Goal: Information Seeking & Learning: Understand process/instructions

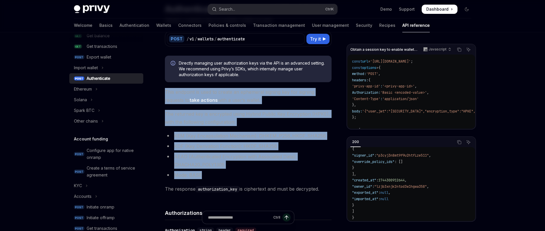
scroll to position [116, 0]
click at [92, 88] on div "Ethereum" at bounding box center [83, 88] width 18 height 7
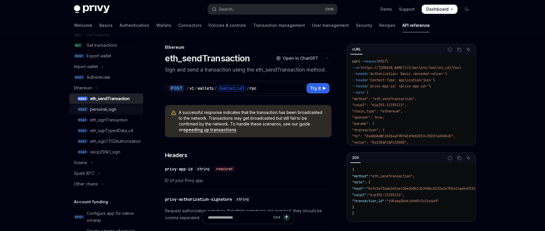
click at [127, 114] on link "POST personal_sign" at bounding box center [106, 109] width 74 height 10
type textarea "*"
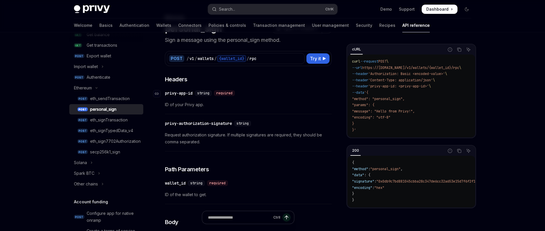
scroll to position [58, 0]
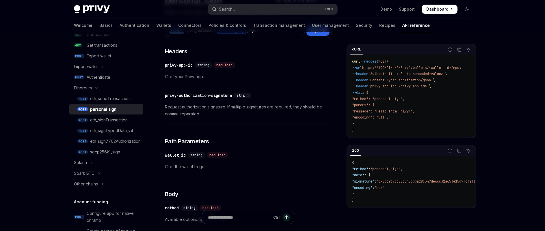
drag, startPoint x: 377, startPoint y: 104, endPoint x: 384, endPoint y: 126, distance: 22.9
click at [384, 126] on code "curl --request POST \ --url https://api.privy.io/v1/wallets/{wallet_id}/rpc \ -…" at bounding box center [413, 96] width 123 height 75
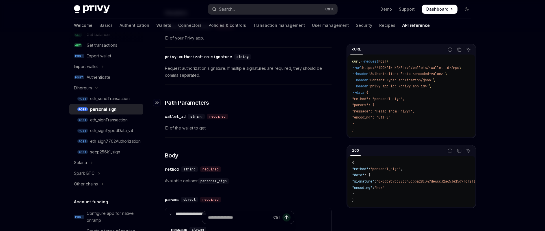
scroll to position [87, 0]
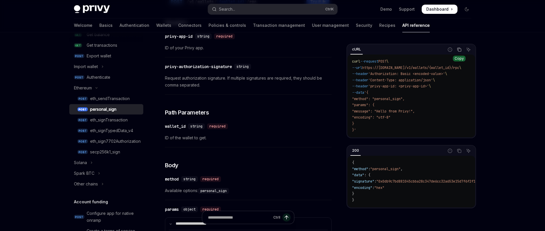
click at [460, 48] on icon "Copy the contents from the code block" at bounding box center [458, 49] width 3 height 3
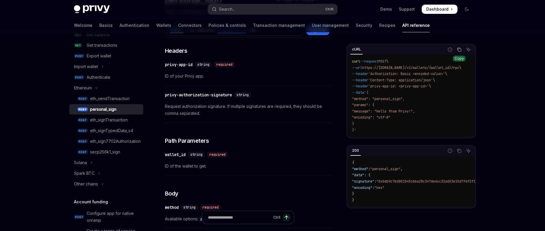
scroll to position [58, 0]
click at [288, 11] on button "Search... Ctrl K" at bounding box center [272, 9] width 129 height 10
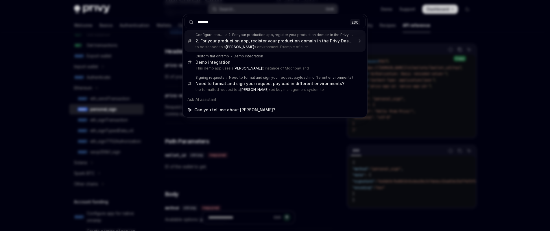
type input "*******"
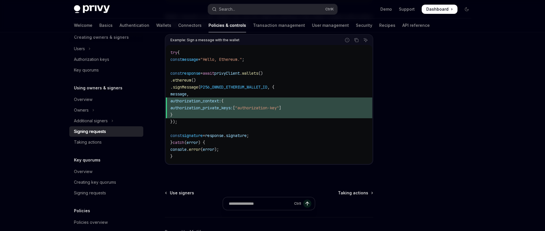
scroll to position [289, 0]
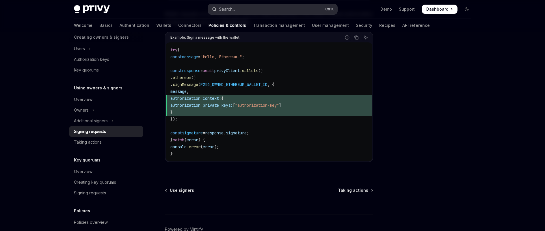
click at [259, 8] on button "Search... Ctrl K" at bounding box center [272, 9] width 129 height 10
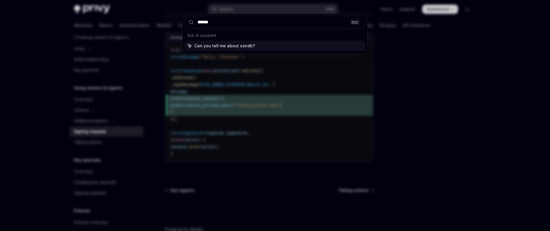
type input "*******"
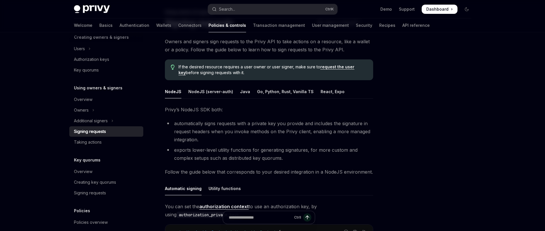
scroll to position [32, 0]
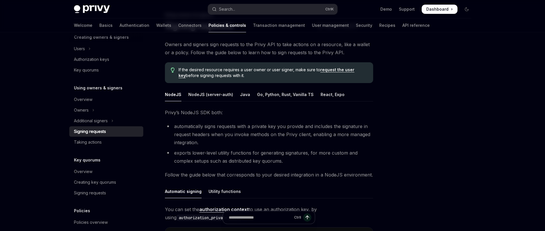
drag, startPoint x: 181, startPoint y: 71, endPoint x: 274, endPoint y: 77, distance: 93.5
click at [274, 77] on span "If the desired resource requires a user owner or user signer, make sure to requ…" at bounding box center [273, 73] width 189 height 12
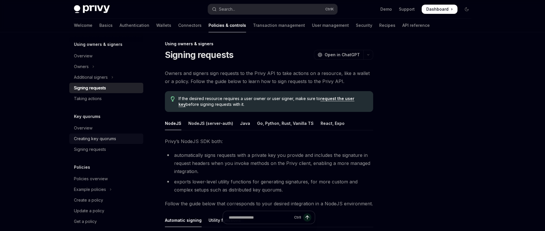
scroll to position [180, 0]
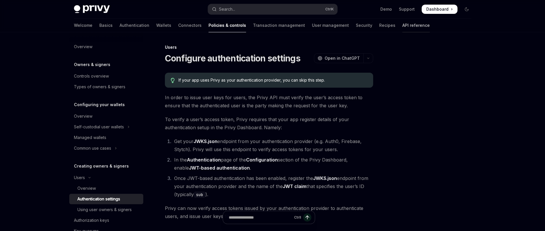
click at [403, 25] on link "API reference" at bounding box center [416, 25] width 27 height 14
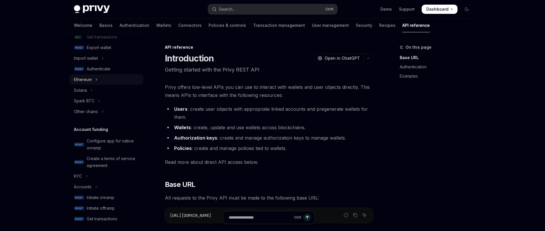
scroll to position [116, 0]
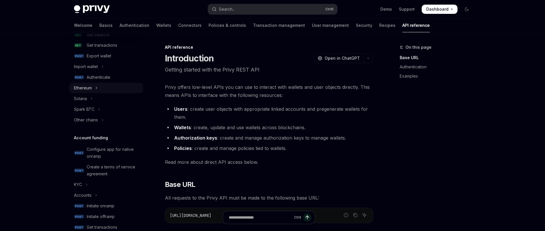
click at [99, 86] on button "Ethereum" at bounding box center [106, 88] width 74 height 10
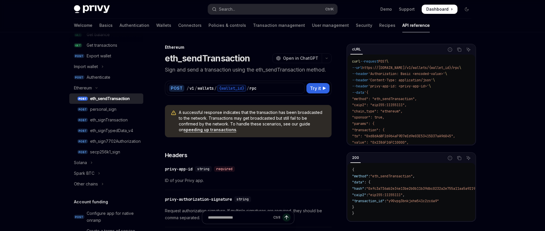
click at [116, 103] on link "POST eth_sendTransaction" at bounding box center [106, 99] width 74 height 10
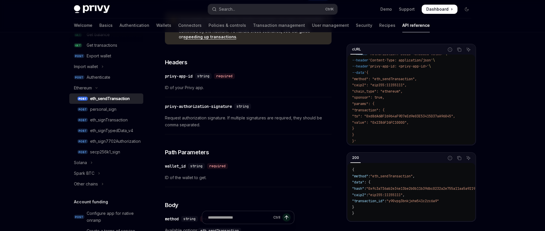
scroll to position [116, 0]
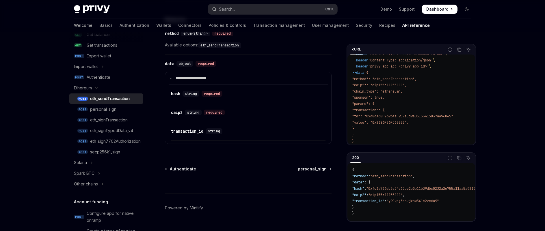
scroll to position [713, 0]
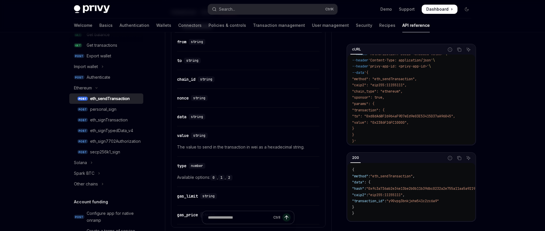
scroll to position [337, 0]
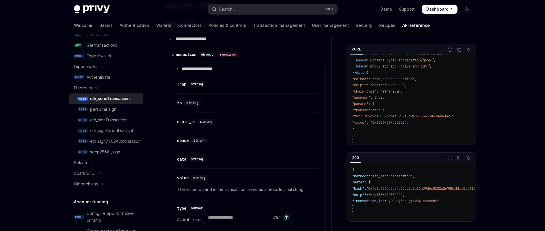
click at [499, 168] on div "Skip to main content Privy Docs home page Search... Ctrl K Demo Support Dashboa…" at bounding box center [272, 135] width 545 height 944
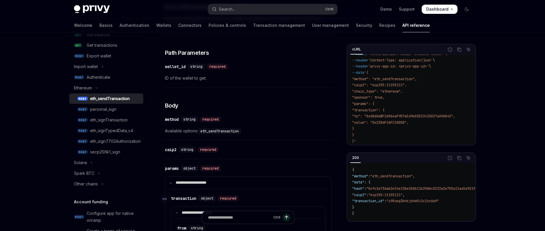
scroll to position [192, 0]
click at [103, 184] on icon "Toggle Other chains section" at bounding box center [102, 184] width 2 height 7
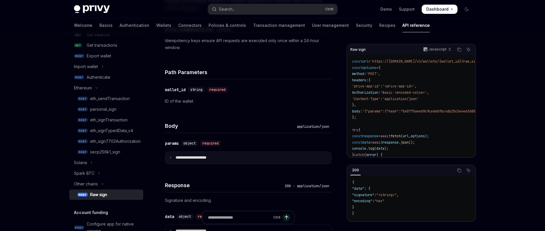
scroll to position [289, 0]
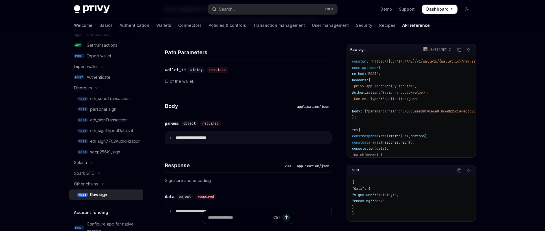
click at [174, 137] on summary "**********" at bounding box center [248, 138] width 166 height 12
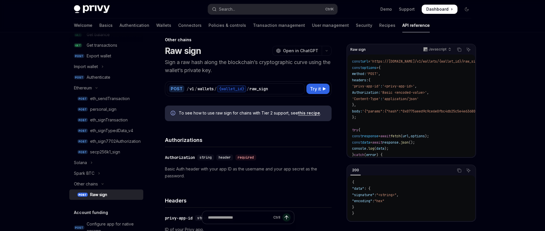
scroll to position [0, 0]
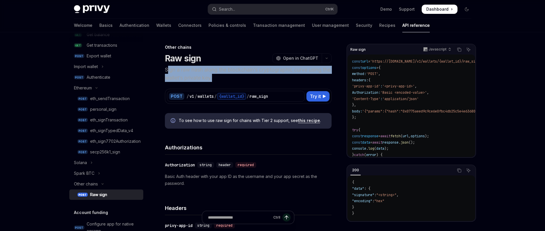
drag, startPoint x: 168, startPoint y: 68, endPoint x: 223, endPoint y: 76, distance: 55.6
click at [223, 76] on p "Sign a raw hash along the blockchain’s cryptographic curve using the wallet’s p…" at bounding box center [248, 74] width 167 height 16
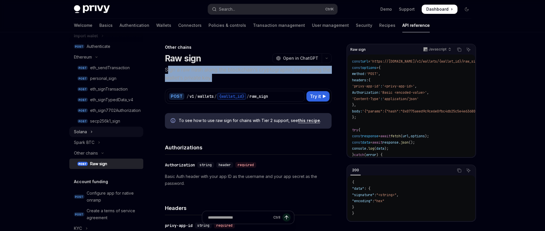
scroll to position [144, 0]
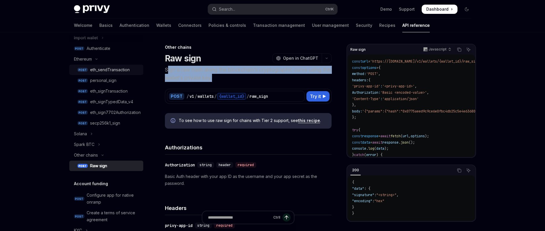
click at [121, 73] on link "POST eth_sendTransaction" at bounding box center [106, 70] width 74 height 10
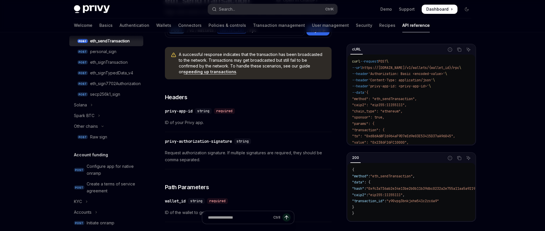
scroll to position [58, 0]
click at [120, 23] on link "Authentication" at bounding box center [135, 25] width 30 height 14
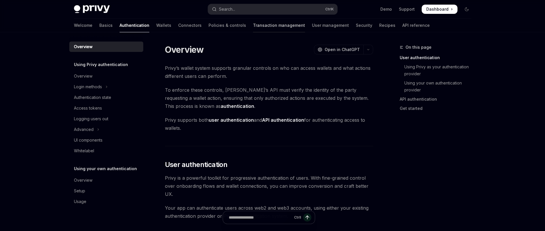
click at [253, 27] on link "Transaction management" at bounding box center [279, 25] width 52 height 14
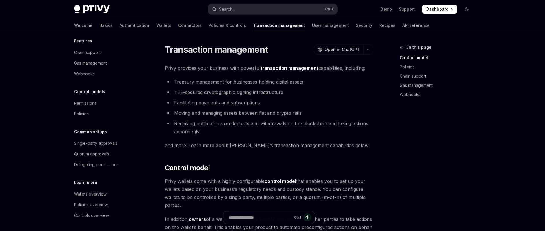
scroll to position [25, 0]
click at [156, 29] on link "Wallets" at bounding box center [163, 25] width 15 height 14
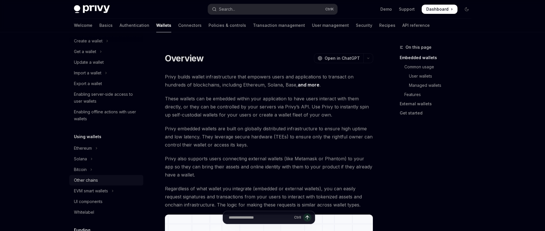
scroll to position [87, 0]
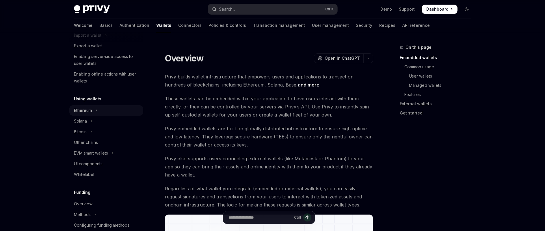
click at [94, 106] on button "Ethereum" at bounding box center [106, 110] width 74 height 10
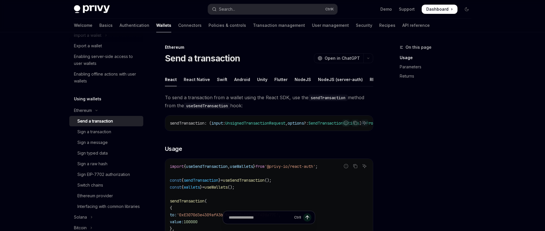
click at [104, 121] on div "Send a transaction" at bounding box center [95, 121] width 36 height 7
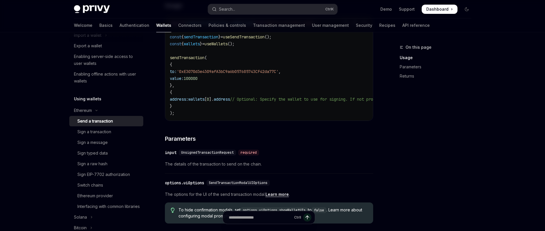
scroll to position [144, 0]
click at [189, 120] on div "Report incorrect code Copy Ask AI import { useSendTransaction , useWallets } fr…" at bounding box center [269, 67] width 208 height 106
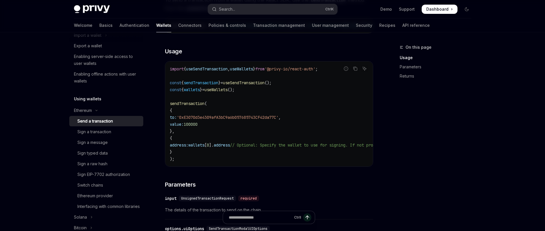
scroll to position [0, 0]
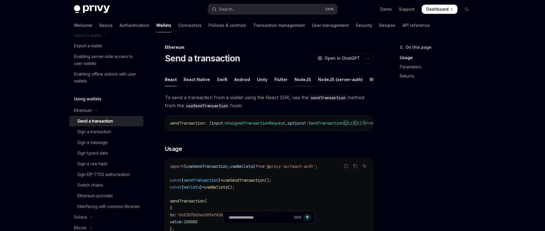
click at [299, 77] on div "NodeJS" at bounding box center [303, 80] width 16 height 14
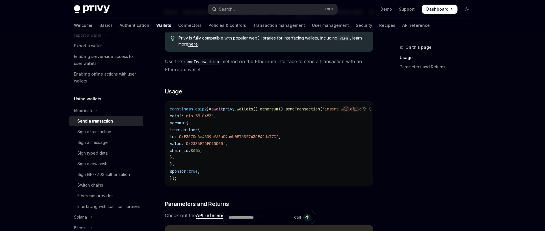
scroll to position [69, 0]
click at [403, 22] on link "API reference" at bounding box center [416, 25] width 27 height 14
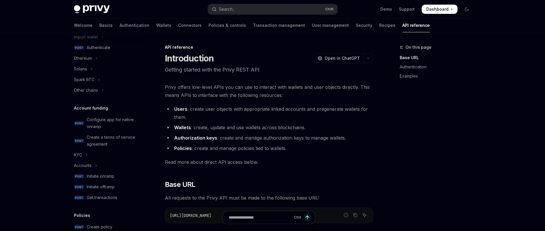
scroll to position [144, 0]
click at [100, 61] on button "Ethereum" at bounding box center [106, 59] width 74 height 10
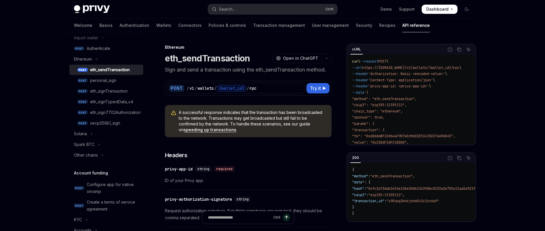
click at [100, 73] on div "eth_sendTransaction" at bounding box center [110, 69] width 40 height 7
type textarea "*"
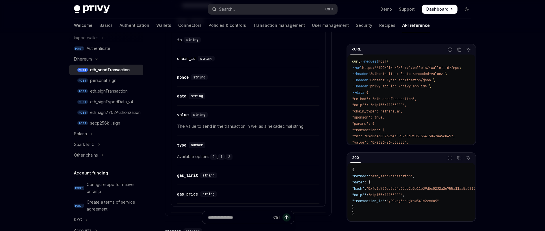
scroll to position [405, 0]
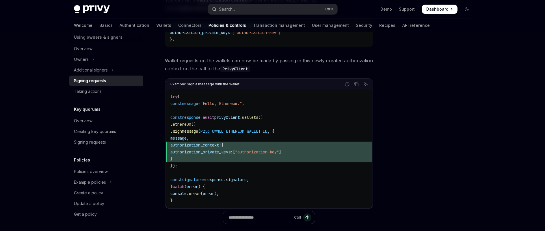
scroll to position [264, 0]
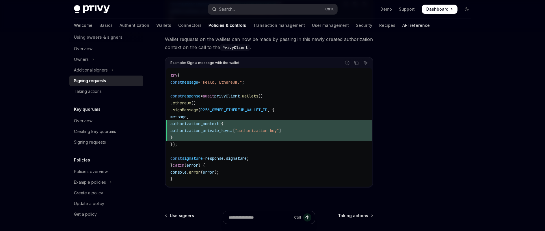
click at [403, 23] on link "API reference" at bounding box center [416, 25] width 27 height 14
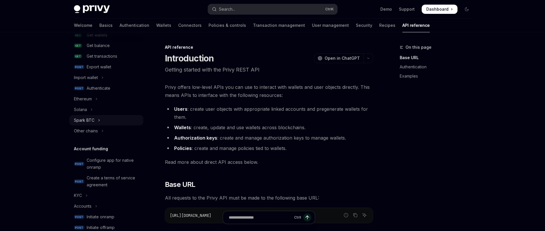
scroll to position [87, 0]
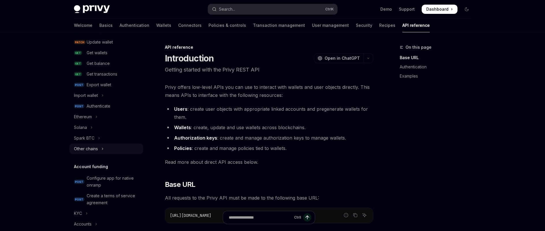
click at [103, 149] on icon "Toggle Other chains section" at bounding box center [102, 149] width 1 height 2
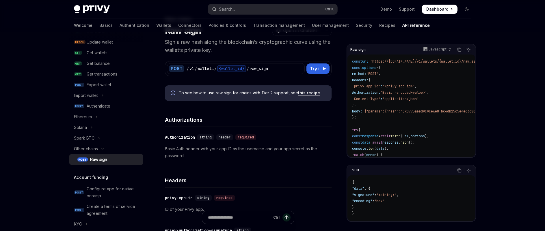
scroll to position [29, 0]
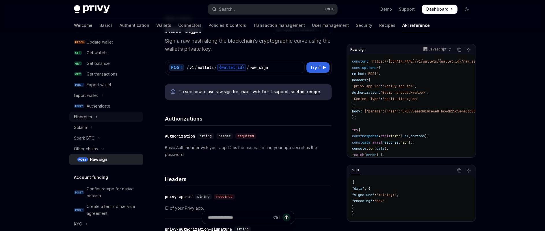
click at [96, 117] on icon "Toggle Ethereum section" at bounding box center [96, 117] width 2 height 7
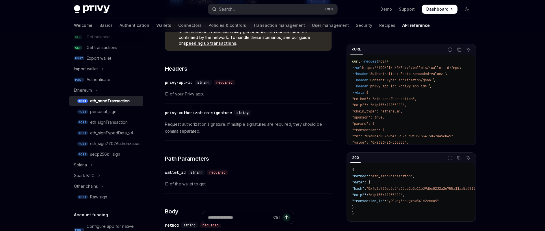
scroll to position [116, 0]
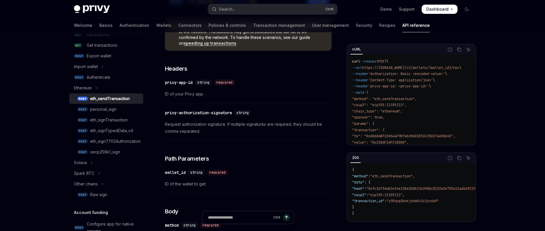
click at [103, 198] on div "Raw sign" at bounding box center [98, 195] width 17 height 7
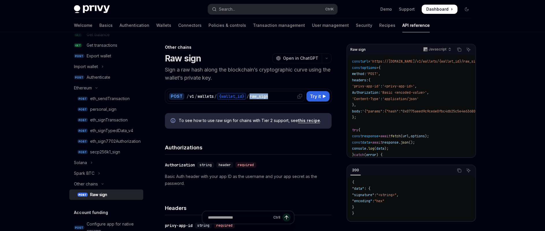
drag, startPoint x: 251, startPoint y: 99, endPoint x: 276, endPoint y: 99, distance: 24.6
click at [276, 99] on div "/ v1 / wallets / {wallet_id} / raw_sign" at bounding box center [245, 96] width 116 height 7
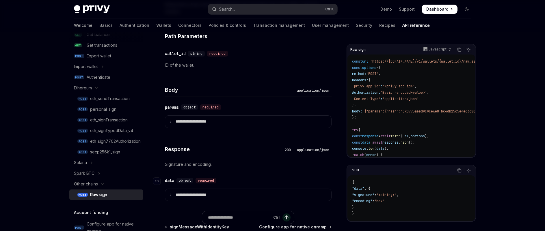
scroll to position [375, 0]
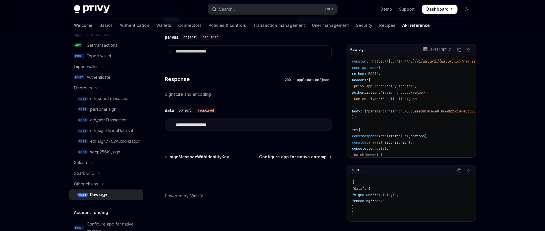
click at [208, 129] on summary "**********" at bounding box center [248, 125] width 166 height 12
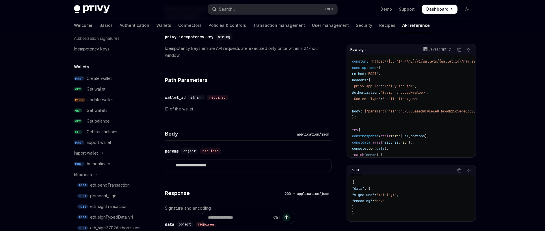
scroll to position [258, 0]
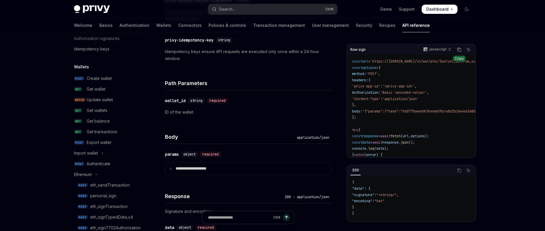
click at [462, 51] on button "Copy the contents from the code block" at bounding box center [460, 50] width 8 height 8
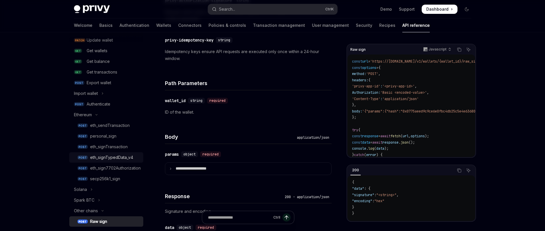
scroll to position [87, 0]
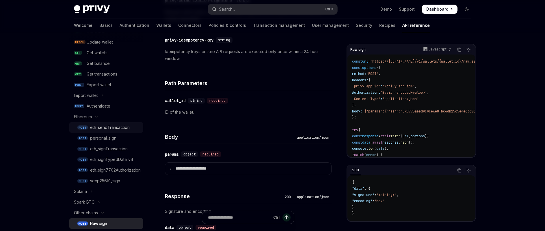
click at [116, 130] on div "eth_sendTransaction" at bounding box center [110, 127] width 40 height 7
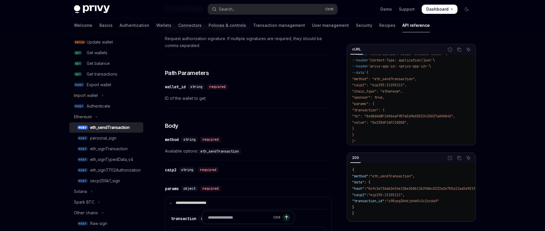
scroll to position [173, 0]
drag, startPoint x: 165, startPoint y: 170, endPoint x: 178, endPoint y: 169, distance: 12.7
click at [178, 169] on div "​ caip2 string required" at bounding box center [193, 169] width 56 height 6
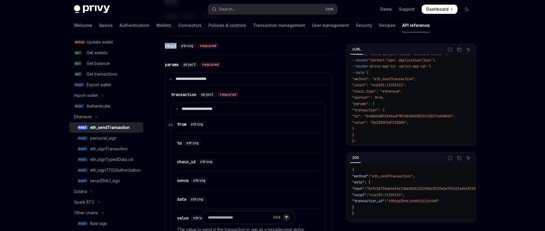
scroll to position [289, 0]
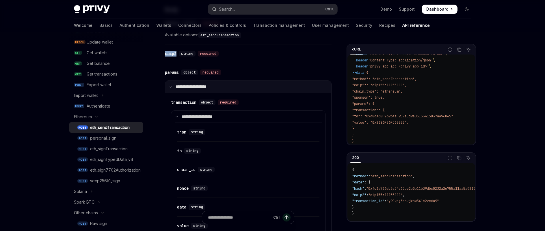
copy div "caip2"
click at [18, 120] on div "Skip to main content Privy Docs home page Search... Ctrl K Demo Support Dashboa…" at bounding box center [272, 183] width 545 height 944
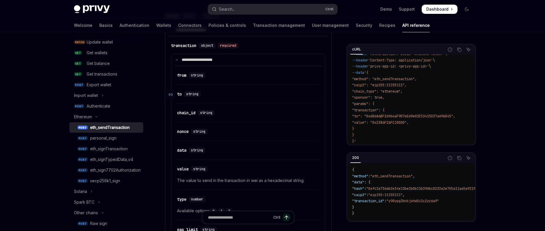
scroll to position [347, 0]
drag, startPoint x: 177, startPoint y: 152, endPoint x: 243, endPoint y: 152, distance: 65.6
click at [243, 152] on div "​ data string" at bounding box center [245, 149] width 137 height 7
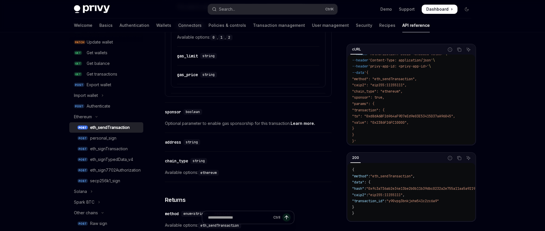
scroll to position [520, 0]
click at [385, 7] on link "Demo" at bounding box center [387, 9] width 12 height 6
click at [379, 29] on link "Recipes" at bounding box center [387, 25] width 16 height 14
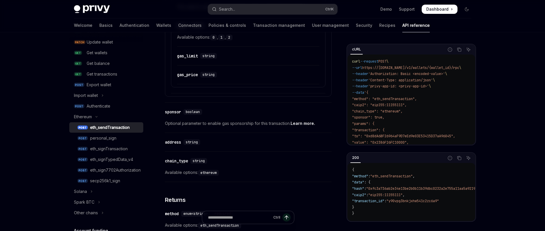
scroll to position [520, 0]
click at [112, 109] on div "Authenticate" at bounding box center [113, 106] width 53 height 7
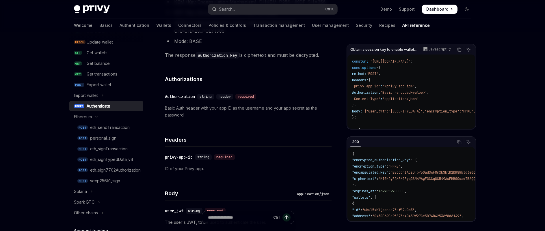
scroll to position [202, 0]
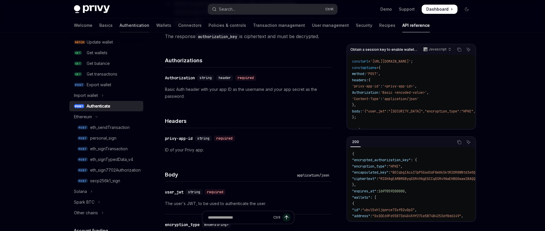
click at [120, 29] on link "Authentication" at bounding box center [135, 25] width 30 height 14
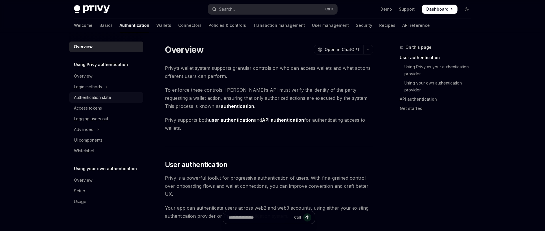
click at [113, 96] on div "Authentication state" at bounding box center [107, 97] width 66 height 7
type textarea "*"
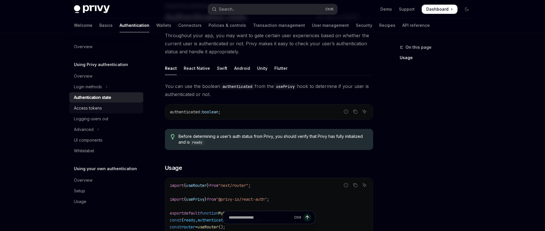
scroll to position [58, 0]
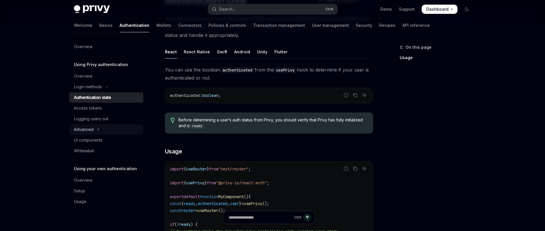
click at [99, 131] on button "Advanced" at bounding box center [106, 130] width 74 height 10
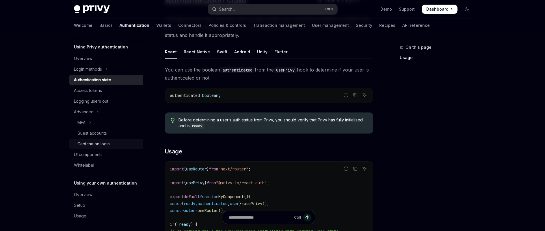
scroll to position [19, 0]
click at [270, 4] on button "Search... Ctrl K" at bounding box center [272, 9] width 129 height 10
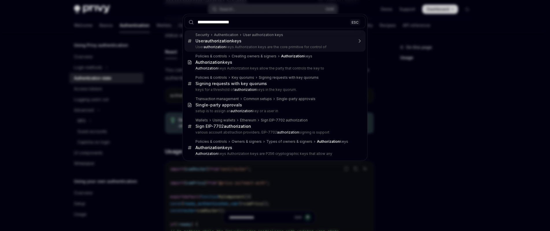
type input "**********"
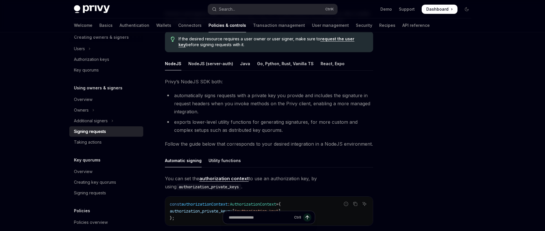
scroll to position [61, 0]
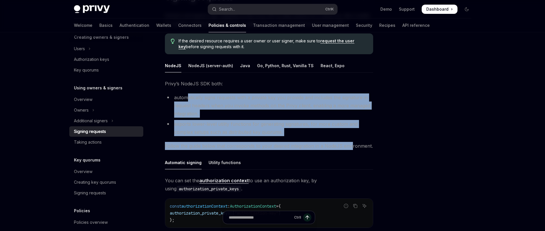
drag, startPoint x: 186, startPoint y: 98, endPoint x: 351, endPoint y: 146, distance: 172.0
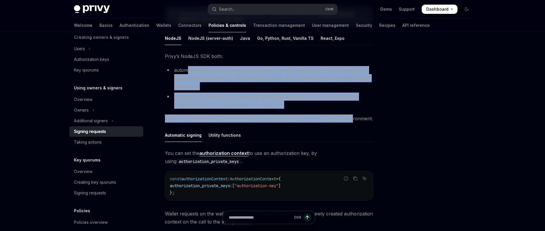
scroll to position [90, 0]
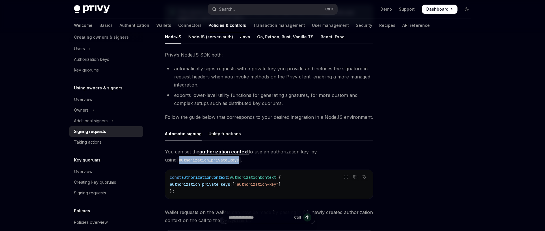
drag, startPoint x: 166, startPoint y: 161, endPoint x: 230, endPoint y: 161, distance: 63.9
click at [230, 161] on code "authorization_private_keys" at bounding box center [209, 160] width 65 height 6
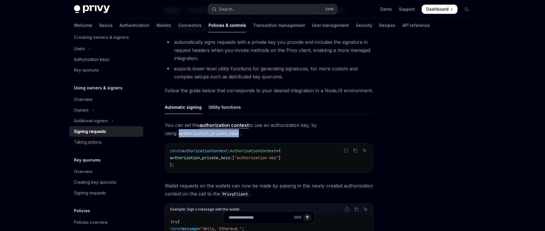
scroll to position [119, 0]
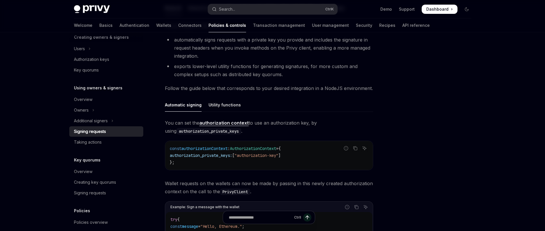
click at [200, 158] on span "authorization_private_keys:" at bounding box center [201, 155] width 62 height 5
copy span "authorization_private_keys"
click at [212, 106] on div "Utility functions" at bounding box center [225, 105] width 32 height 14
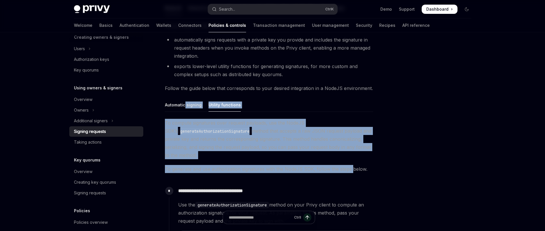
drag, startPoint x: 185, startPoint y: 103, endPoint x: 364, endPoint y: 173, distance: 192.6
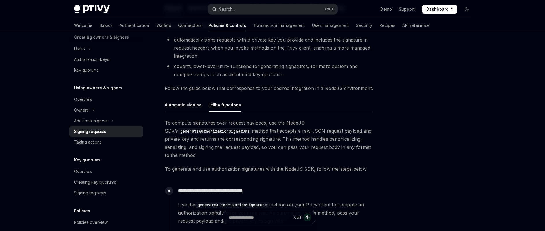
click at [461, 182] on div at bounding box center [432, 138] width 88 height 188
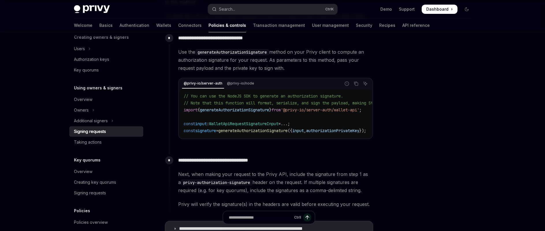
scroll to position [321, 0]
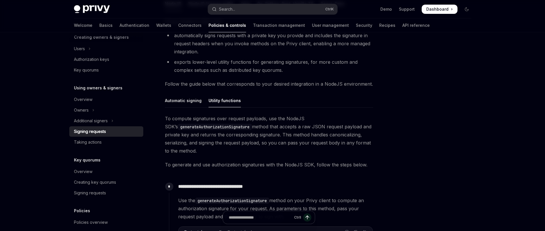
scroll to position [119, 0]
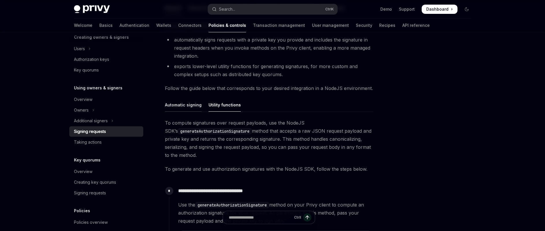
click at [197, 110] on div "Automatic signing" at bounding box center [183, 105] width 37 height 14
type textarea "*"
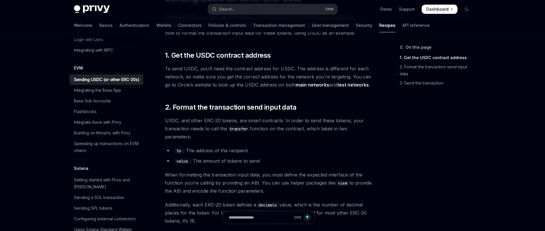
scroll to position [58, 0]
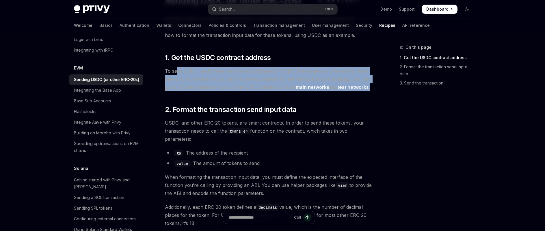
drag, startPoint x: 177, startPoint y: 69, endPoint x: 371, endPoint y: 91, distance: 194.5
click at [371, 91] on span "To send USDC, you’ll need the contract address for USDC. The address is differe…" at bounding box center [269, 79] width 208 height 24
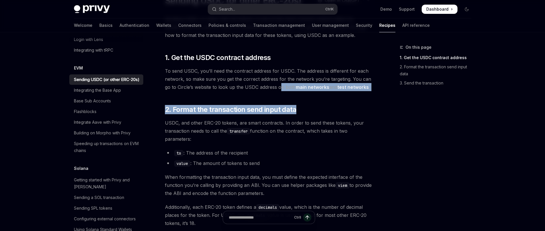
drag, startPoint x: 280, startPoint y: 84, endPoint x: 356, endPoint y: 95, distance: 76.8
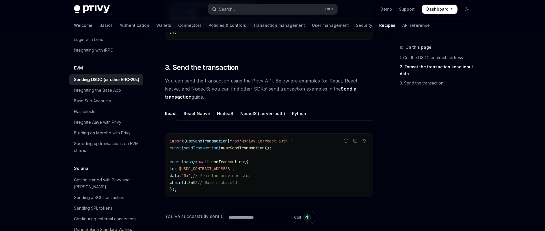
scroll to position [433, 0]
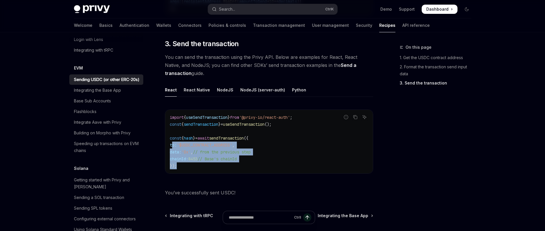
drag, startPoint x: 173, startPoint y: 146, endPoint x: 266, endPoint y: 166, distance: 95.3
click at [266, 166] on code "import { useSendTransaction } from '@privy-io/react-auth' ; const { sendTransac…" at bounding box center [269, 141] width 199 height 55
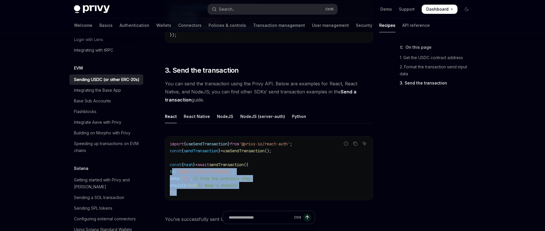
scroll to position [405, 0]
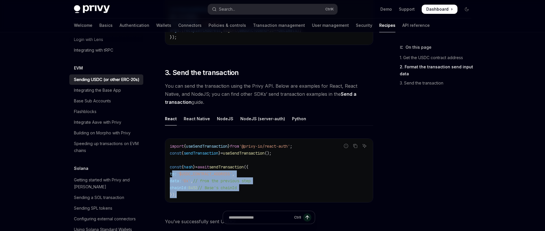
click at [185, 190] on span "chainId:" at bounding box center [179, 188] width 18 height 5
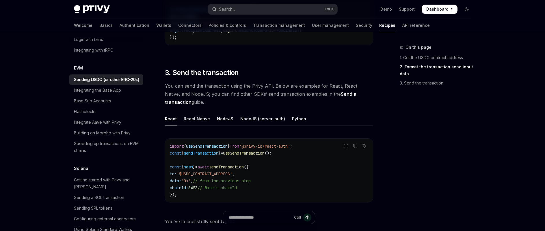
click at [185, 190] on span "chainId:" at bounding box center [179, 188] width 18 height 5
click at [226, 119] on div "NodeJS" at bounding box center [225, 119] width 16 height 14
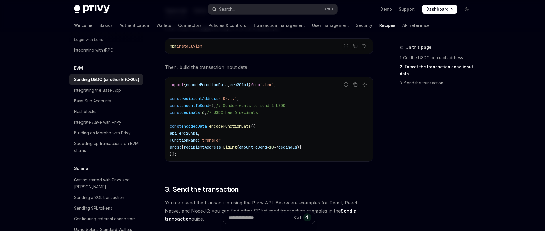
scroll to position [289, 0]
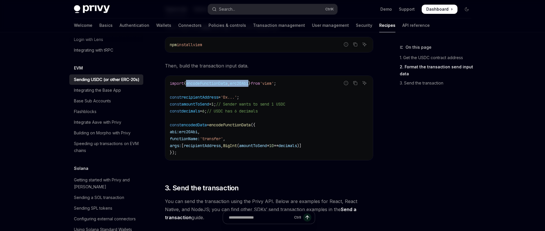
drag, startPoint x: 257, startPoint y: 83, endPoint x: 190, endPoint y: 83, distance: 66.2
click at [190, 83] on span "import { encodeFunctionData , erc20Abi } from 'viem' ;" at bounding box center [223, 83] width 106 height 5
copy span "encodeFunctionData , erc20Abi"
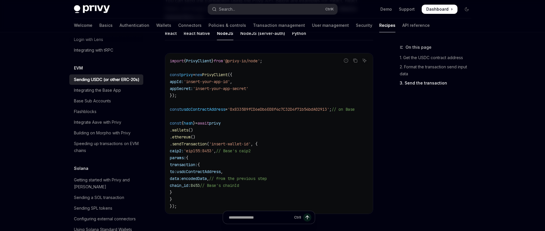
scroll to position [491, 0]
drag, startPoint x: 191, startPoint y: 172, endPoint x: 246, endPoint y: 167, distance: 56.0
click at [246, 167] on code "import { PrivyClient } from '@privy-io/node' ; const privy = new PrivyClient ({…" at bounding box center [269, 132] width 199 height 153
click at [259, 168] on code "import { PrivyClient } from '@privy-io/node' ; const privy = new PrivyClient ({…" at bounding box center [269, 132] width 199 height 153
drag, startPoint x: 327, startPoint y: 212, endPoint x: 375, endPoint y: 215, distance: 48.1
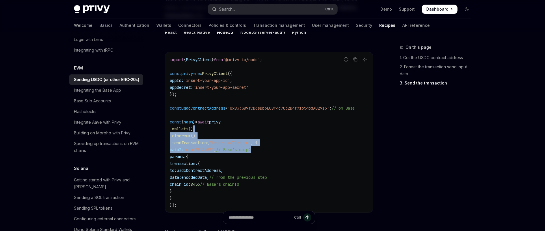
drag, startPoint x: 339, startPoint y: 149, endPoint x: 352, endPoint y: 107, distance: 43.9
click at [368, 127] on code "import { PrivyClient } from '@privy-io/node' ; const privy = new PrivyClient ({…" at bounding box center [269, 132] width 199 height 153
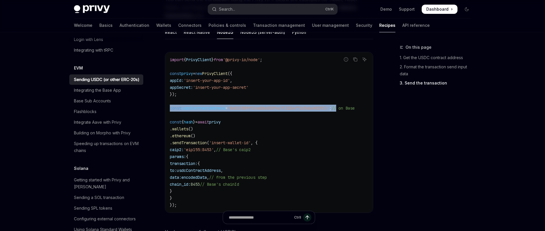
scroll to position [0, 0]
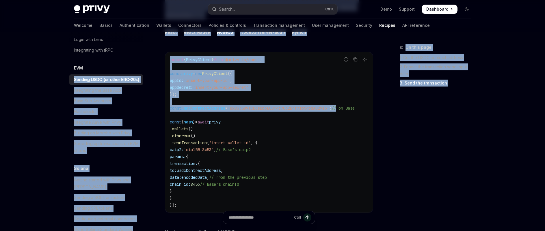
drag, startPoint x: 351, startPoint y: 105, endPoint x: 148, endPoint y: 110, distance: 202.6
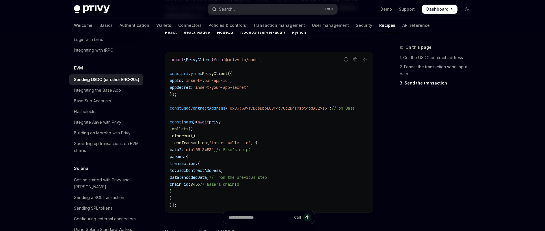
click at [249, 139] on code "import { PrivyClient } from '@privy-io/node' ; const privy = new PrivyClient ({…" at bounding box center [269, 132] width 199 height 153
click at [431, 172] on div "On this page 1. Get the USDC contract address 2. Format the transaction send in…" at bounding box center [432, 138] width 88 height 188
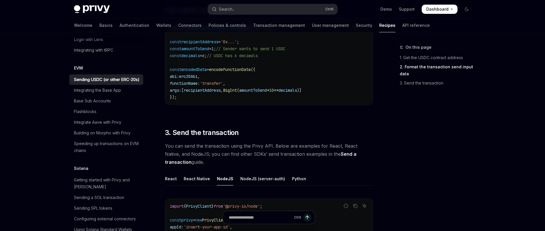
scroll to position [347, 0]
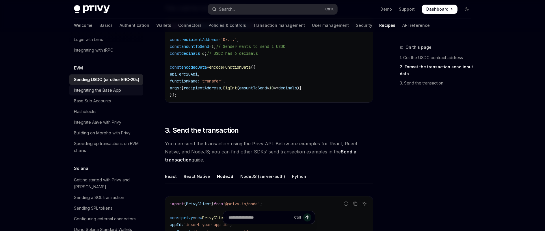
click at [105, 94] on div "Integrating the Base App" at bounding box center [97, 90] width 47 height 7
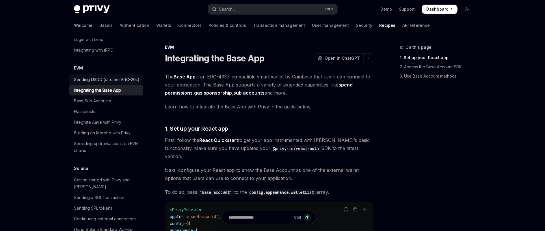
click at [114, 83] on div "Sending USDC (or other ERC-20s)" at bounding box center [107, 79] width 66 height 7
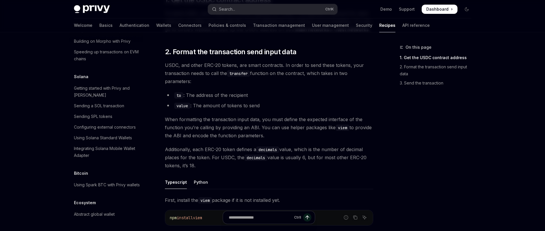
scroll to position [965, 0]
click at [111, 103] on div "Sending a SOL transaction" at bounding box center [99, 106] width 50 height 7
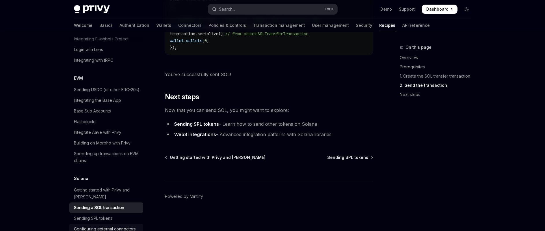
scroll to position [792, 0]
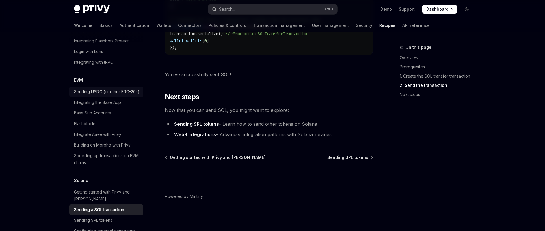
click at [107, 95] on div "Sending USDC (or other ERC-20s)" at bounding box center [107, 91] width 66 height 7
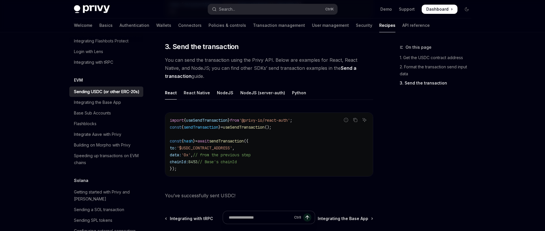
scroll to position [433, 0]
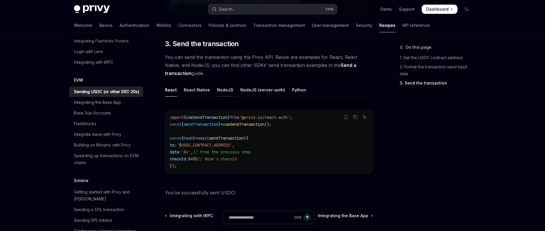
click at [217, 85] on div "NodeJS" at bounding box center [225, 90] width 16 height 14
type textarea "*"
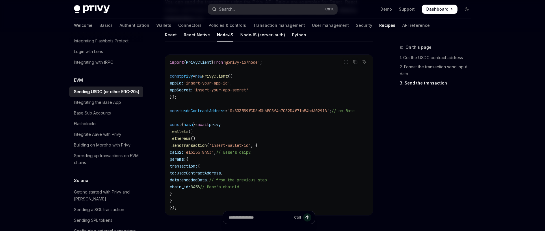
scroll to position [491, 0]
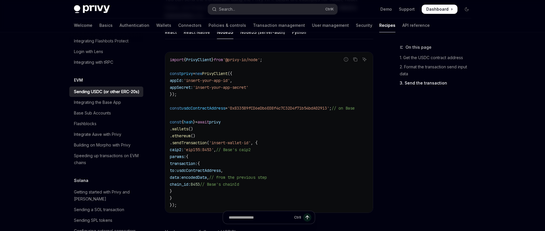
click at [207, 177] on span "encodedData" at bounding box center [193, 177] width 25 height 5
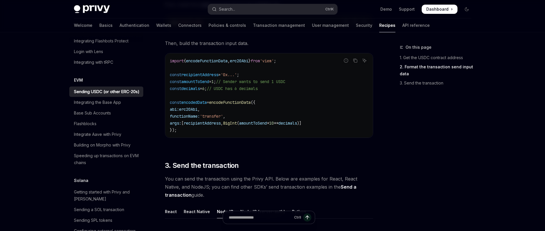
scroll to position [318, 0]
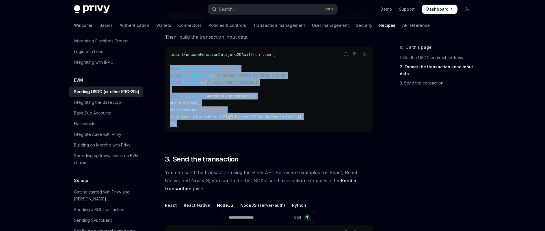
drag, startPoint x: 184, startPoint y: 124, endPoint x: 164, endPoint y: 68, distance: 59.7
click at [164, 68] on div "EVM Sending USDC (or other ERC-20s) OpenAI Open in ChatGPT OpenAI Open in ChatG…" at bounding box center [214, 114] width 319 height 777
copy code "const recipientAddress = '0x...' ; const amountToSend = 1 ; // Sender wants to …"
click at [241, 137] on div "First, install the viem package if it is not installed yet. Report incorrect co…" at bounding box center [269, 67] width 208 height 147
drag, startPoint x: 169, startPoint y: 68, endPoint x: 182, endPoint y: 126, distance: 59.9
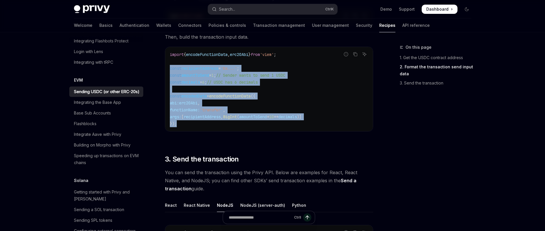
click at [182, 126] on div "import { encodeFunctionData , erc20Abi } from 'viem' ; const recipientAddress =…" at bounding box center [269, 89] width 208 height 84
copy code "const recipientAddress = '0x...' ; const amountToSend = 1 ; // Sender wants to …"
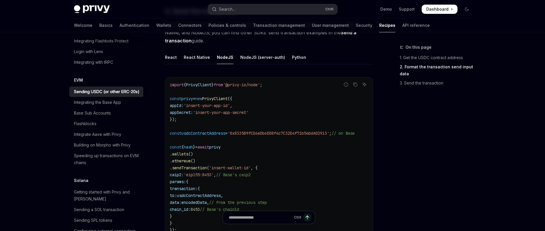
scroll to position [491, 0]
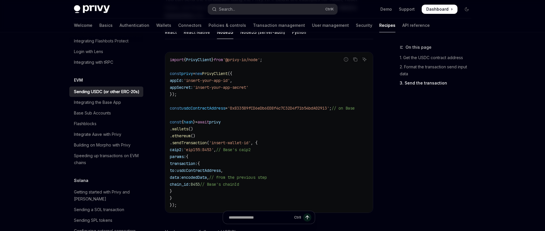
drag, startPoint x: 168, startPoint y: 106, endPoint x: 183, endPoint y: 209, distance: 103.3
click at [183, 209] on div "import { PrivyClient } from '@privy-io/node' ; const privy = new PrivyClient ({…" at bounding box center [269, 132] width 208 height 161
copy code "const usdcContractAddress = '0x833589fCD6eDb6E08f4c7C32D4f71b54bdA02913' ; // o…"
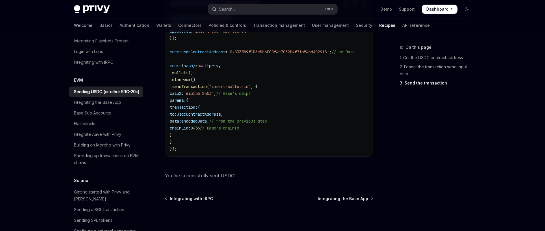
scroll to position [549, 0]
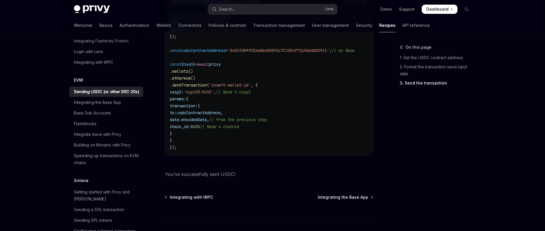
click at [404, 172] on div "On this page 1. Get the USDC contract address 2. Format the transaction send in…" at bounding box center [432, 138] width 88 height 188
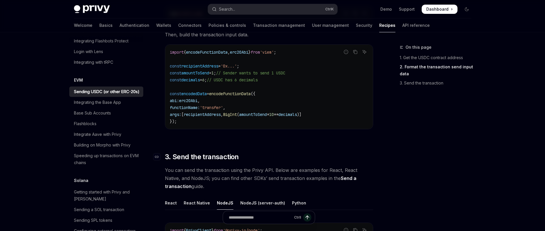
scroll to position [318, 0]
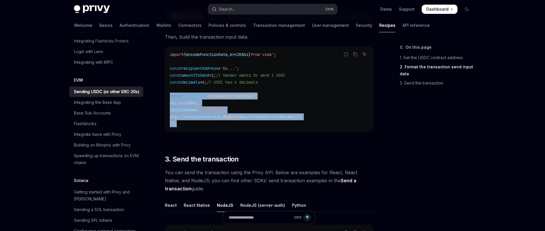
drag, startPoint x: 183, startPoint y: 124, endPoint x: 166, endPoint y: 98, distance: 31.3
click at [166, 98] on div "import { encodeFunctionData , erc20Abi } from 'viem' ; const recipientAddress =…" at bounding box center [269, 89] width 208 height 84
copy code "const encodedData = encodeFunctionData ({ abi: erc20Abi , functionName: 'transf…"
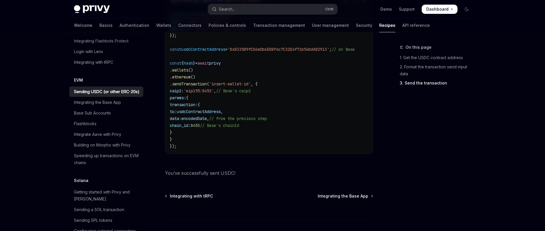
scroll to position [549, 0]
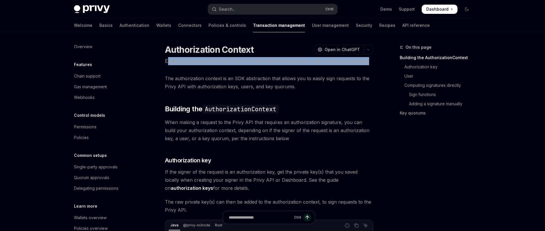
drag, startPoint x: 167, startPoint y: 62, endPoint x: 206, endPoint y: 71, distance: 39.7
click at [206, 65] on p "Easily sign requests to the Privy API with authorization keys, users, and key q…" at bounding box center [269, 61] width 208 height 8
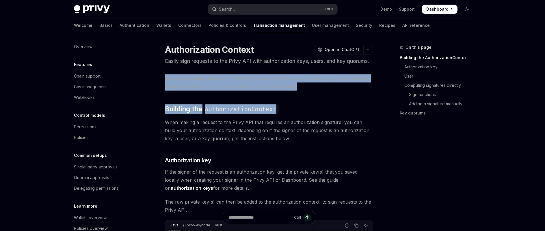
drag, startPoint x: 166, startPoint y: 86, endPoint x: 331, endPoint y: 107, distance: 166.0
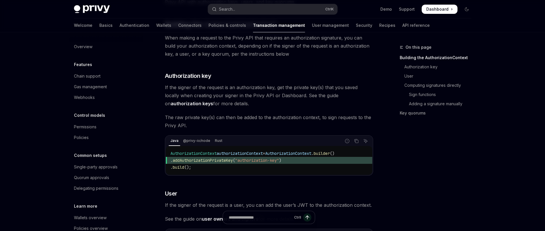
scroll to position [87, 0]
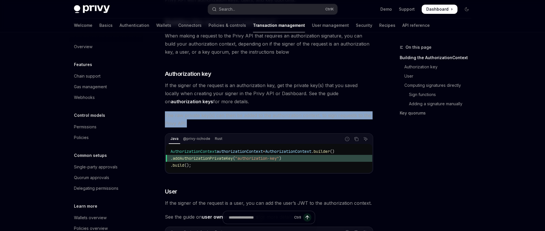
drag, startPoint x: 165, startPoint y: 125, endPoint x: 204, endPoint y: 133, distance: 39.4
click at [204, 128] on span "The raw private key(s) can then be added to the authorization context, to sign …" at bounding box center [269, 120] width 208 height 16
click at [265, 128] on span "The raw private key(s) can then be added to the authorization context, to sign …" at bounding box center [269, 120] width 208 height 16
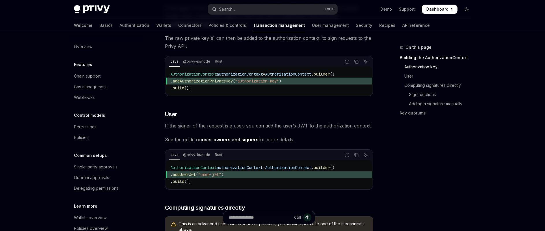
scroll to position [173, 0]
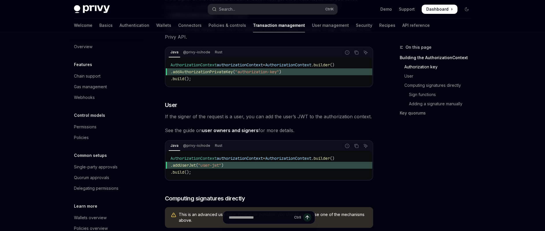
drag, startPoint x: 173, startPoint y: 126, endPoint x: 360, endPoint y: 129, distance: 187.6
click at [307, 135] on span "See the guide on user owners and signers for more details." at bounding box center [269, 131] width 208 height 8
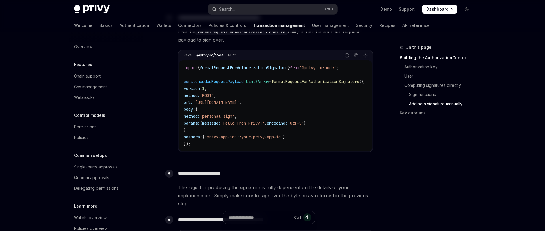
scroll to position [665, 0]
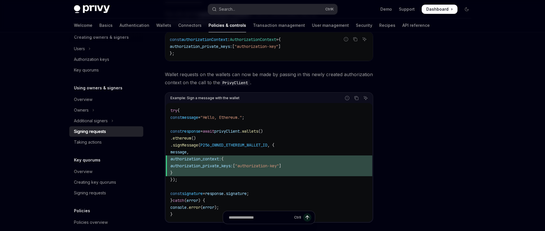
scroll to position [237, 0]
